Goal: Task Accomplishment & Management: Use online tool/utility

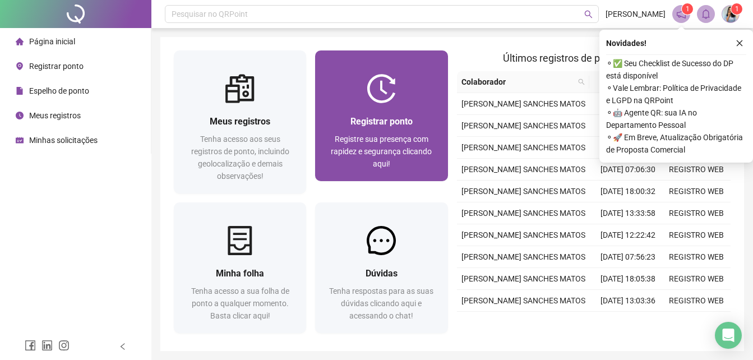
click at [390, 98] on img at bounding box center [381, 88] width 29 height 29
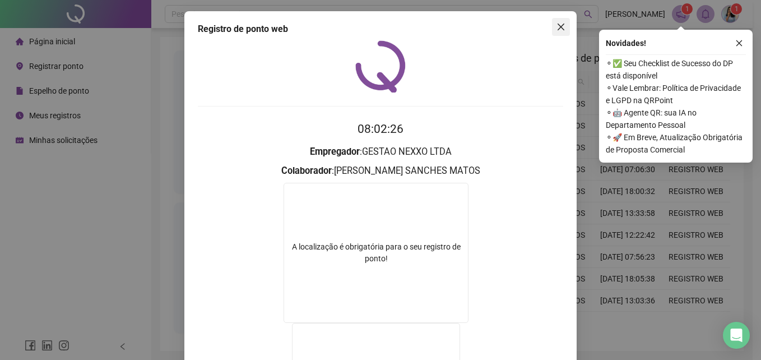
click at [557, 25] on icon "close" at bounding box center [561, 26] width 9 height 9
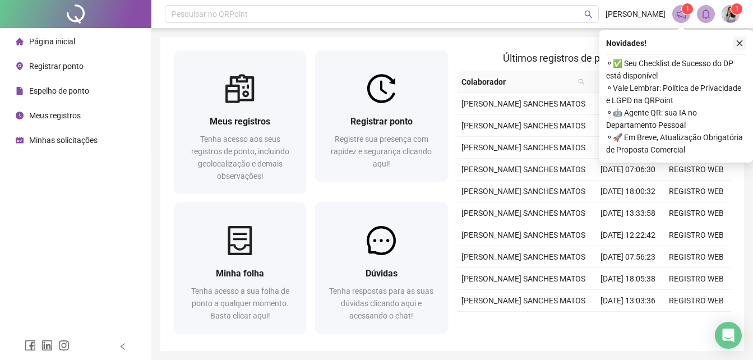
click at [742, 44] on icon "close" at bounding box center [740, 43] width 8 height 8
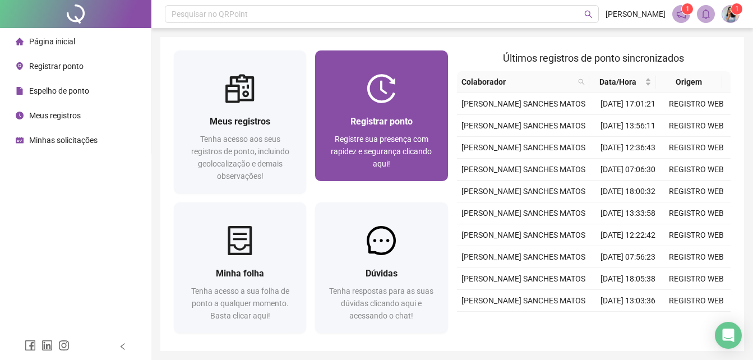
click at [389, 89] on img at bounding box center [381, 88] width 29 height 29
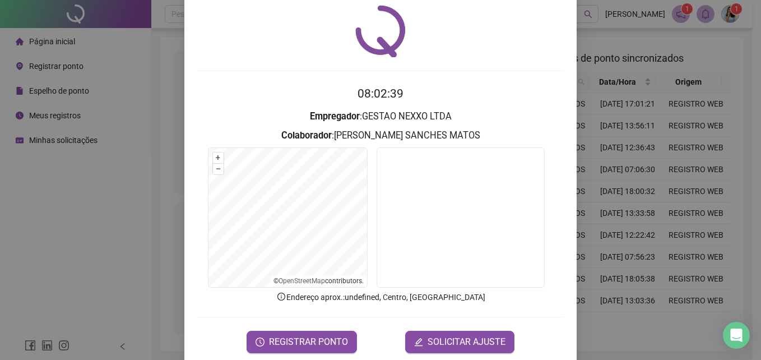
scroll to position [53, 0]
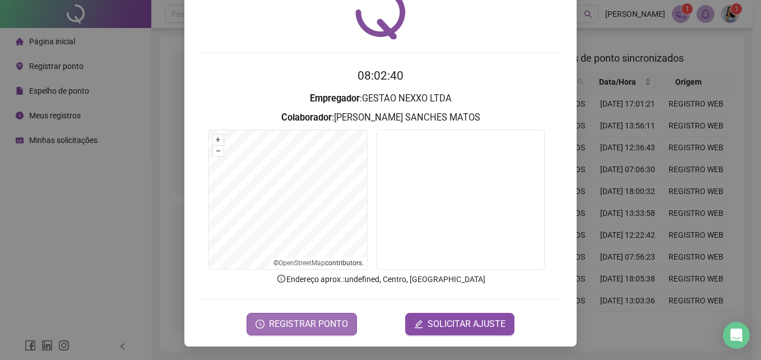
click at [308, 317] on span "REGISTRAR PONTO" at bounding box center [308, 323] width 79 height 13
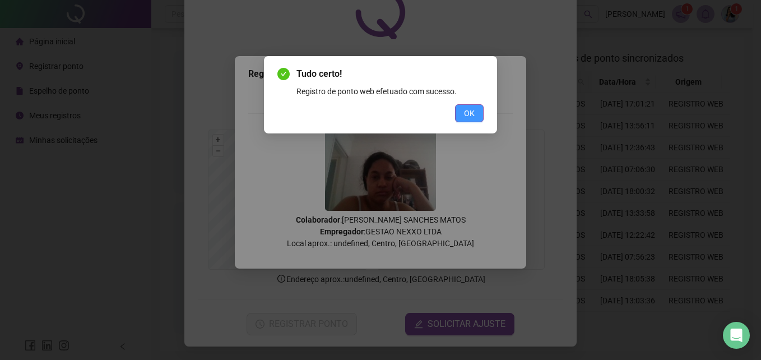
click at [469, 112] on span "OK" at bounding box center [469, 113] width 11 height 12
